Goal: Task Accomplishment & Management: Use online tool/utility

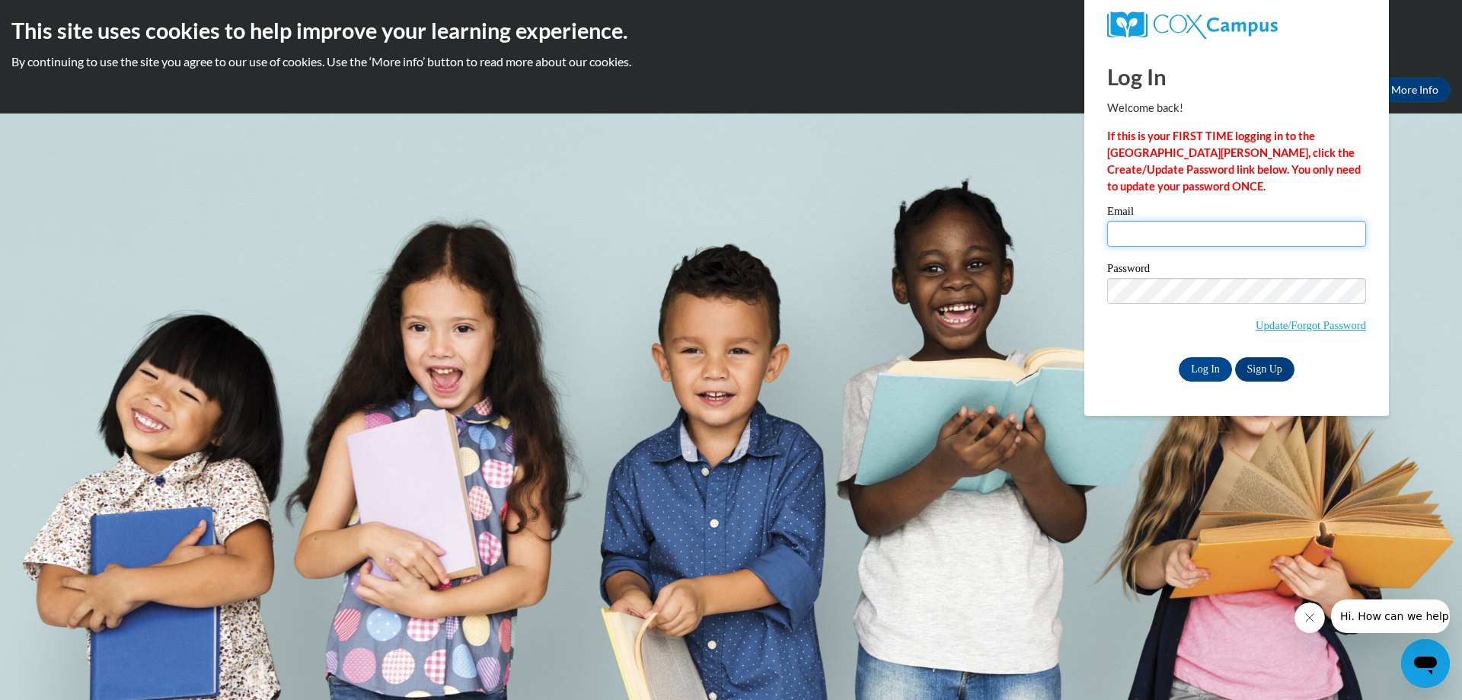
click at [1186, 222] on input "Email" at bounding box center [1237, 234] width 259 height 26
type input "[PERSON_NAME][EMAIL_ADDRESS][DOMAIN_NAME]"
click at [1179, 357] on input "Log In" at bounding box center [1205, 369] width 53 height 24
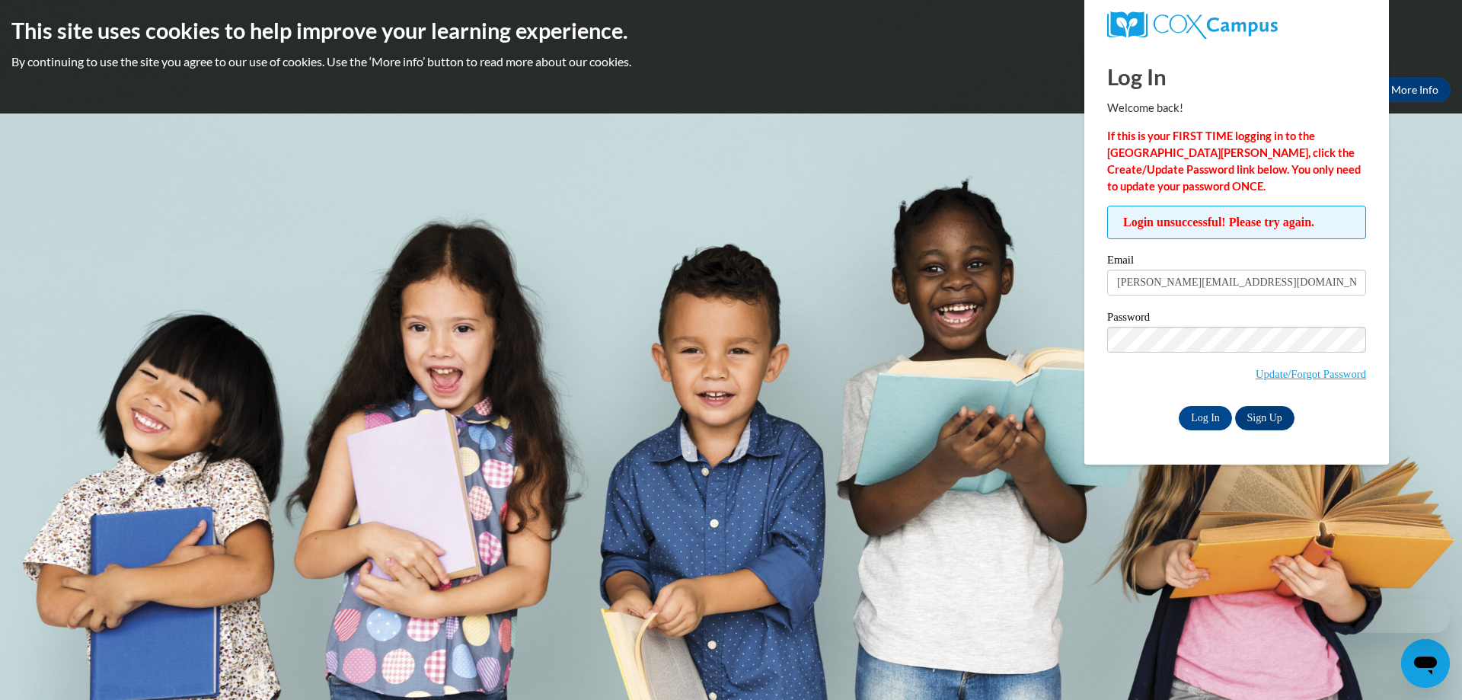
click at [1160, 352] on span "Update/Forgot Password" at bounding box center [1237, 358] width 259 height 63
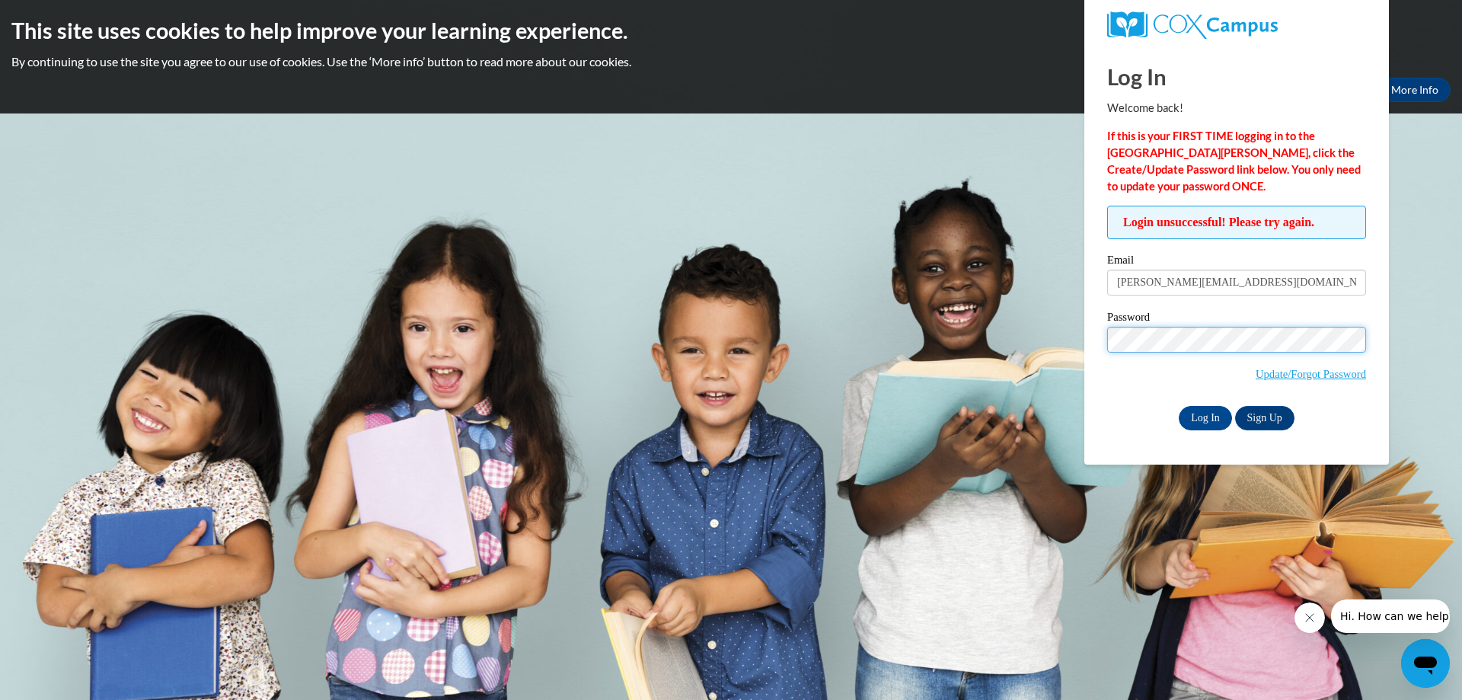
click at [1179, 406] on input "Log In" at bounding box center [1205, 418] width 53 height 24
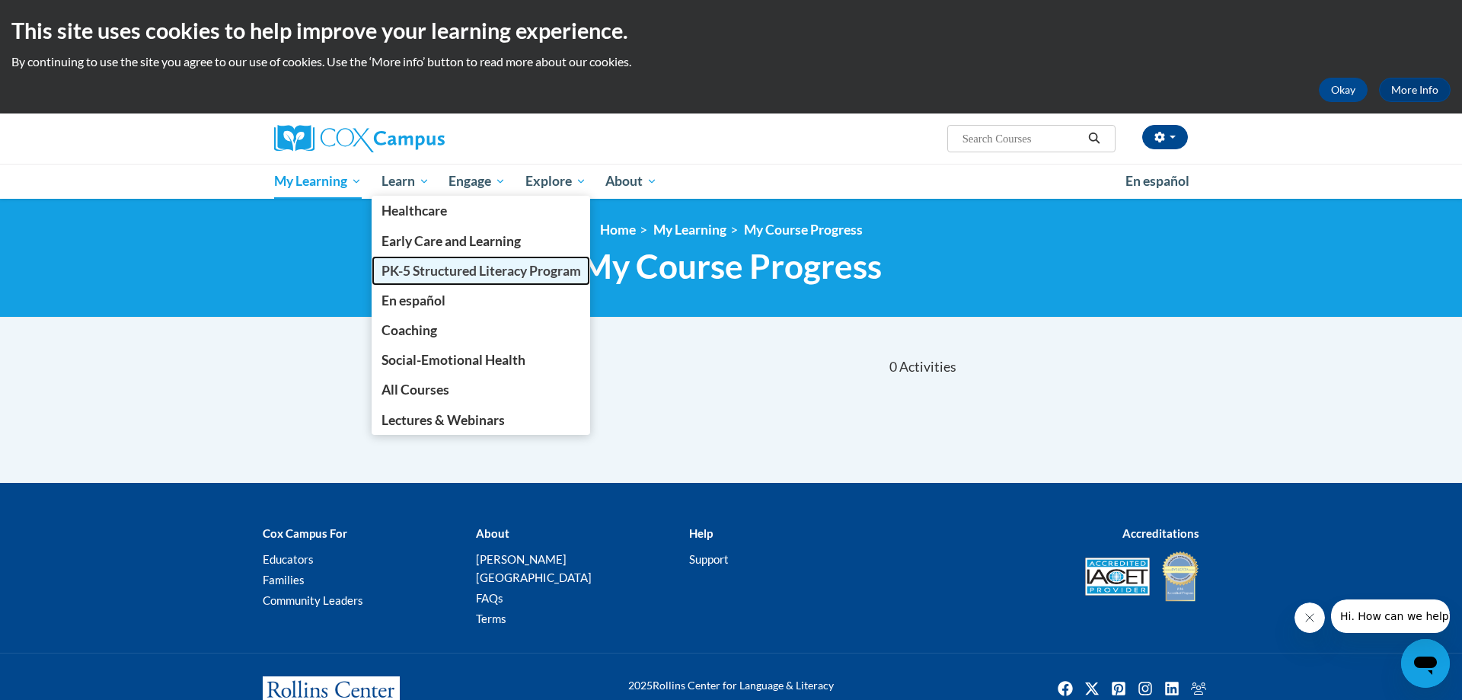
click at [433, 267] on span "PK-5 Structured Literacy Program" at bounding box center [482, 271] width 200 height 16
